Goal: Information Seeking & Learning: Check status

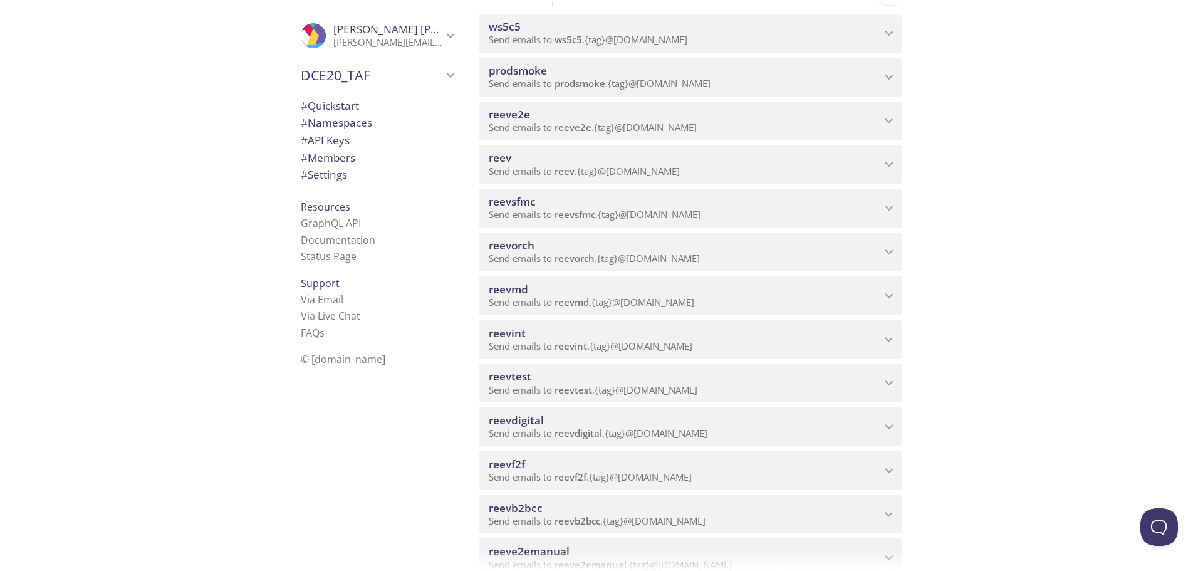
scroll to position [188, 0]
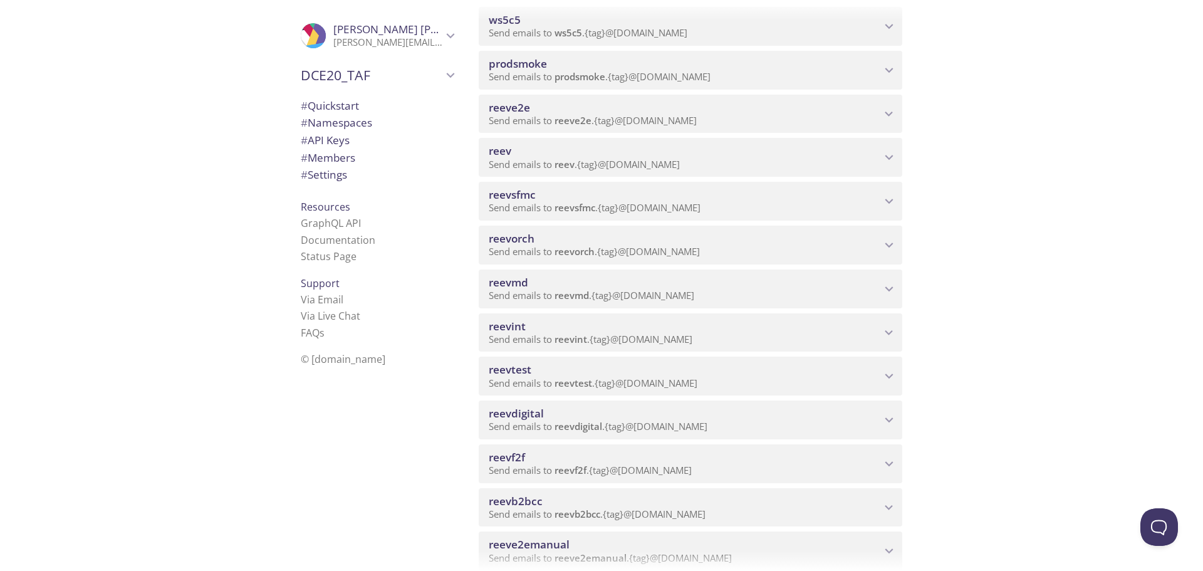
click at [775, 412] on span "reevdigital" at bounding box center [685, 414] width 392 height 14
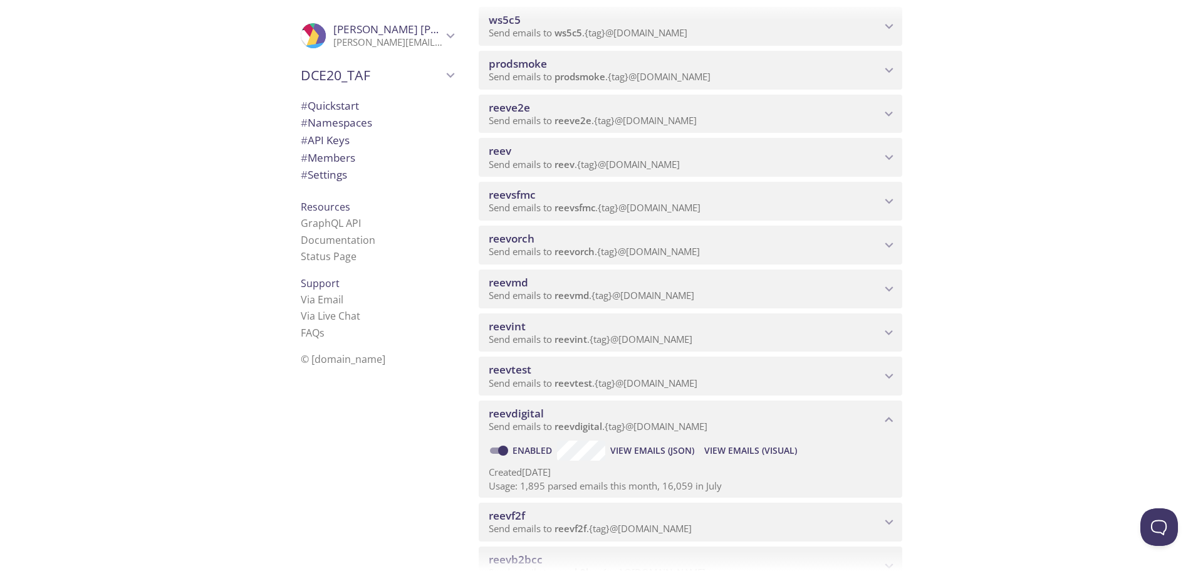
click at [735, 449] on span "View Emails (Visual)" at bounding box center [750, 450] width 93 height 15
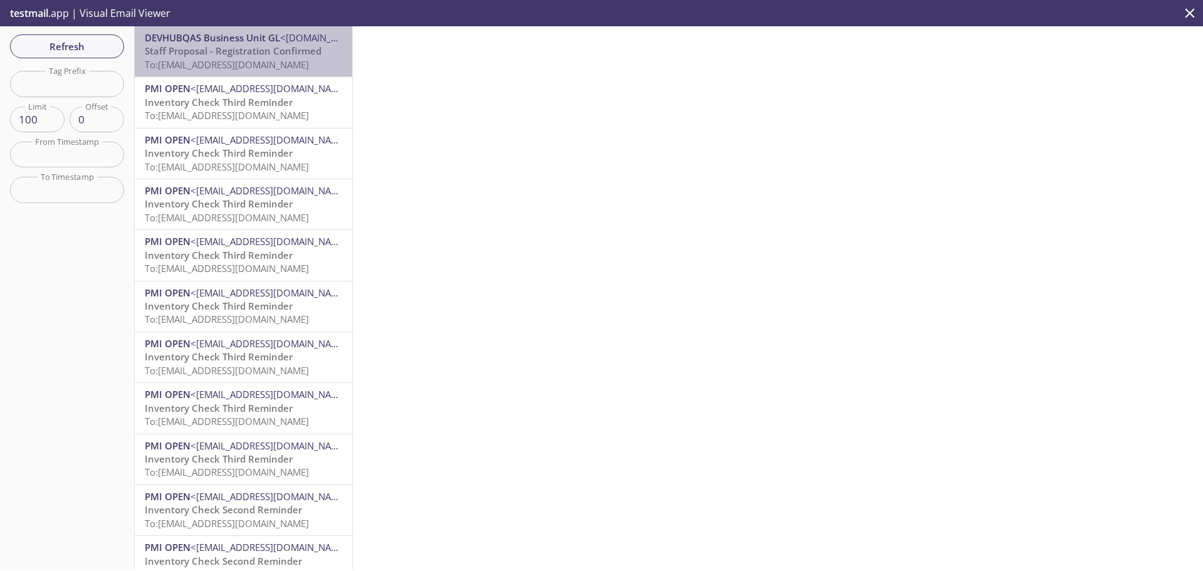
click at [262, 54] on span "Staff Proposal - Registration Confirmed" at bounding box center [233, 50] width 177 height 13
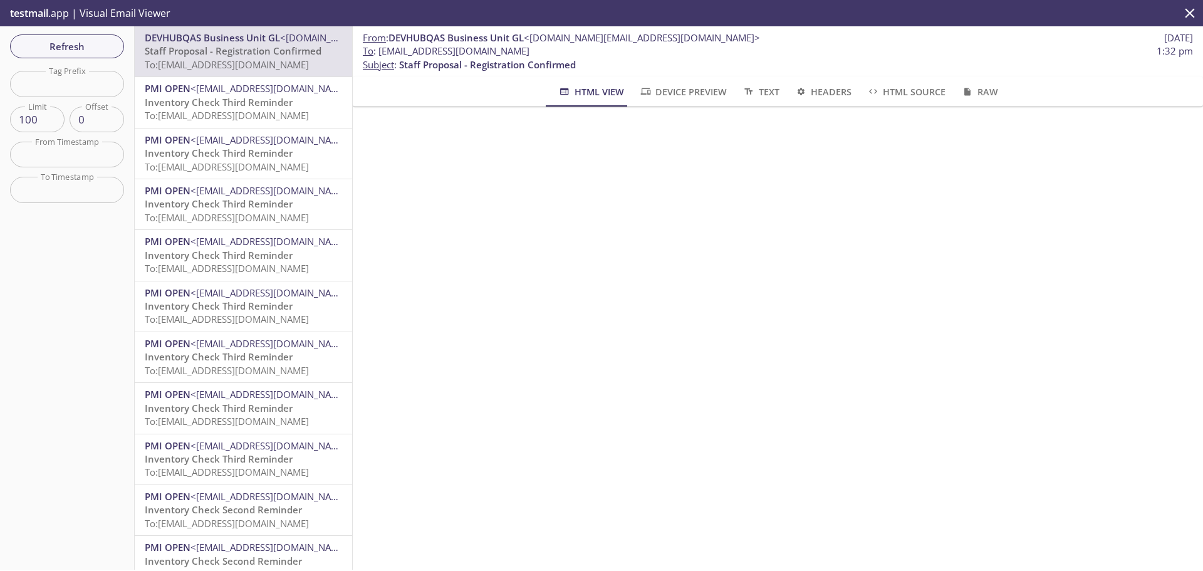
scroll to position [28, 0]
click at [990, 21] on div "testmail .app | Visual Email Viewer" at bounding box center [601, 13] width 1203 height 26
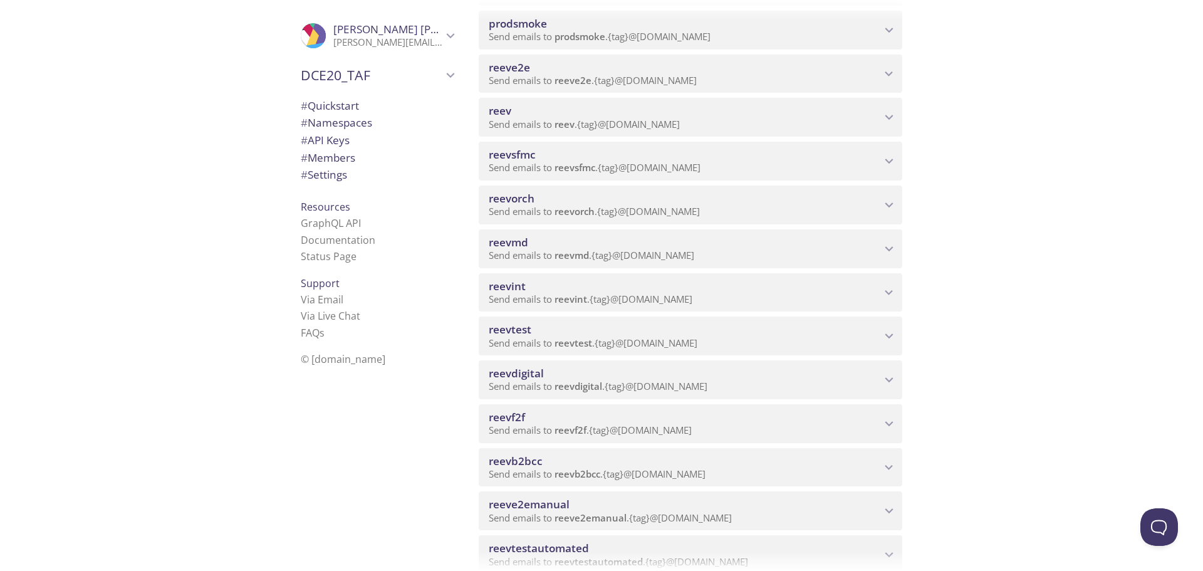
scroll to position [251, 0]
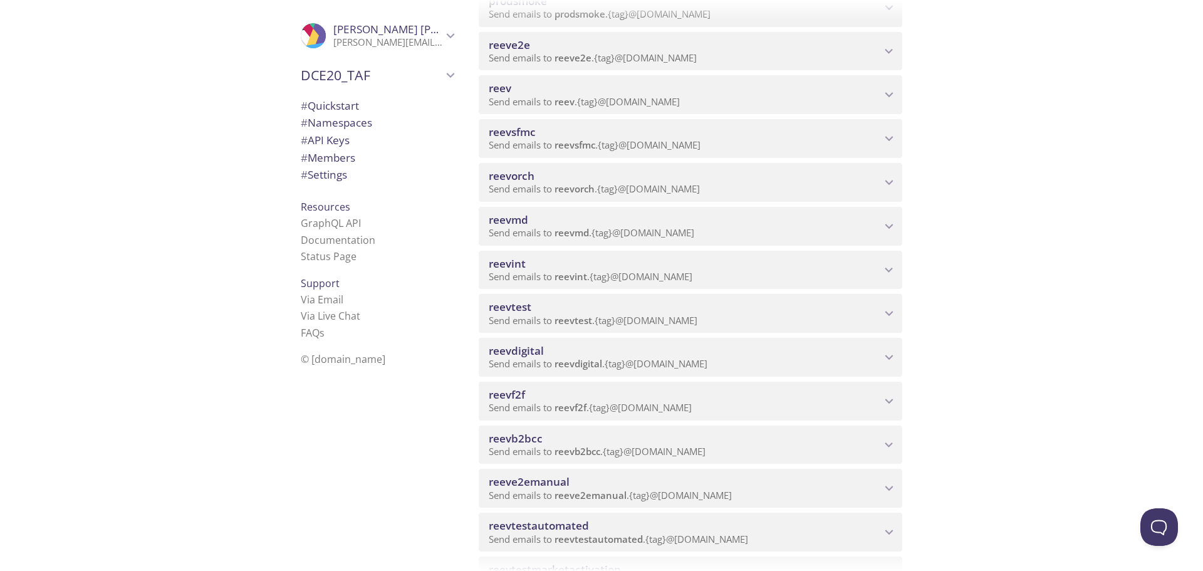
click at [679, 352] on span "reevdigital" at bounding box center [685, 351] width 392 height 14
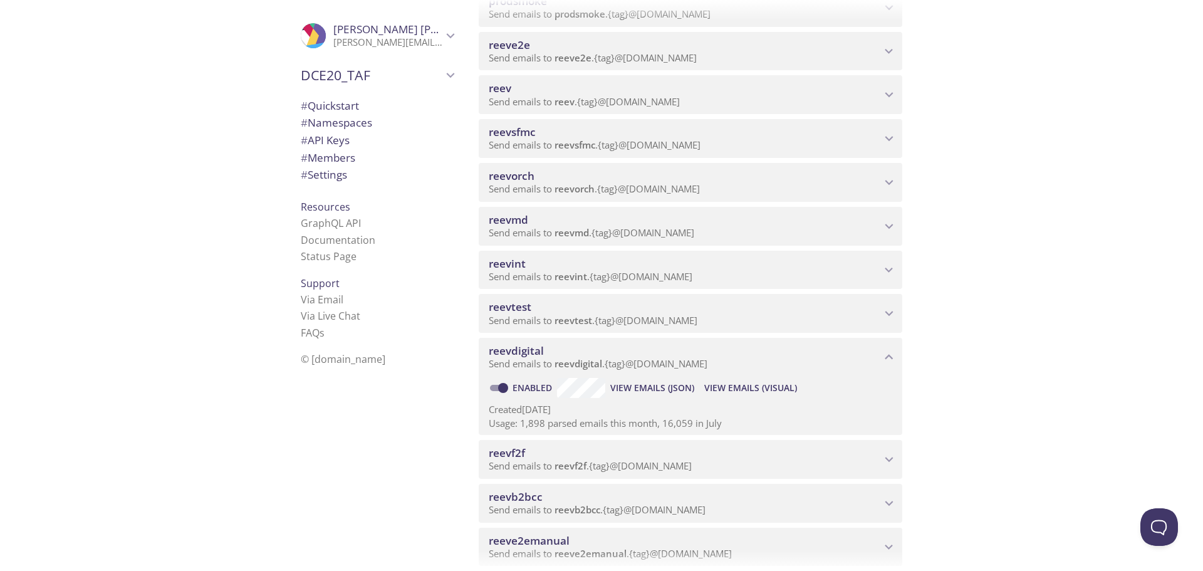
click at [744, 392] on span "View Emails (Visual)" at bounding box center [750, 387] width 93 height 15
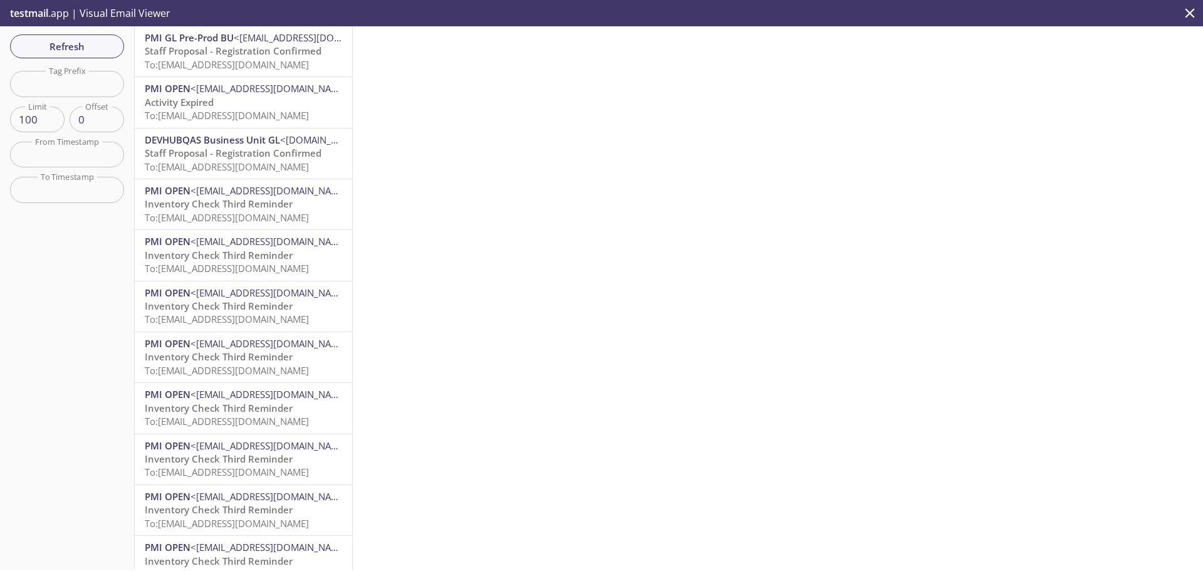
click at [245, 65] on span "To: [EMAIL_ADDRESS][DOMAIN_NAME]" at bounding box center [227, 64] width 164 height 13
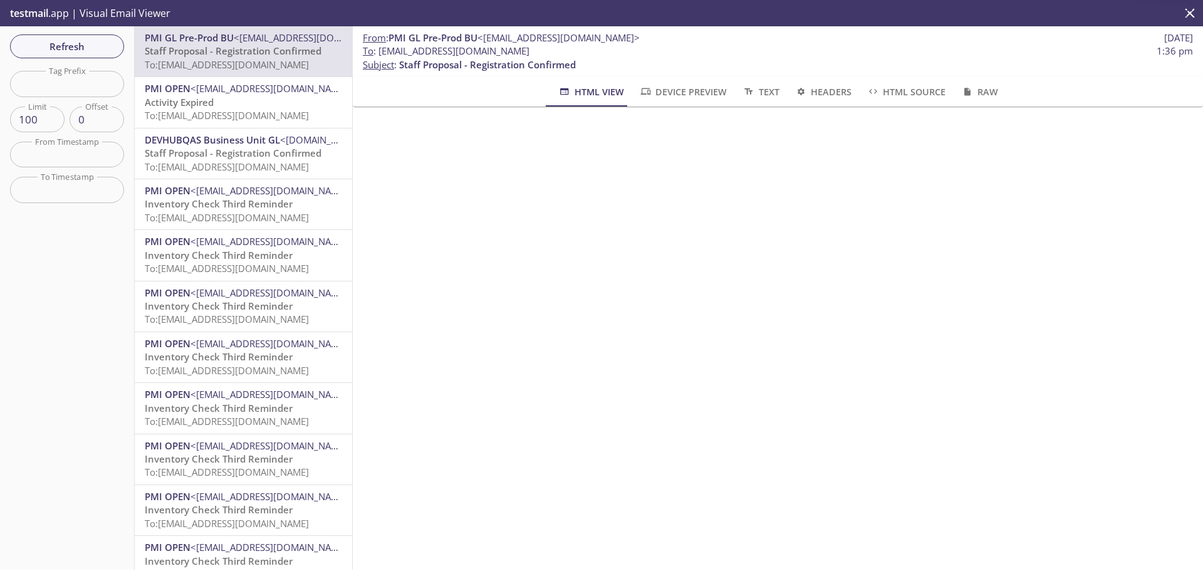
scroll to position [28, 0]
click at [1032, 78] on div "HTML View Device Preview Text Headers HTML Source Raw" at bounding box center [778, 91] width 800 height 30
